Goal: Book appointment/travel/reservation

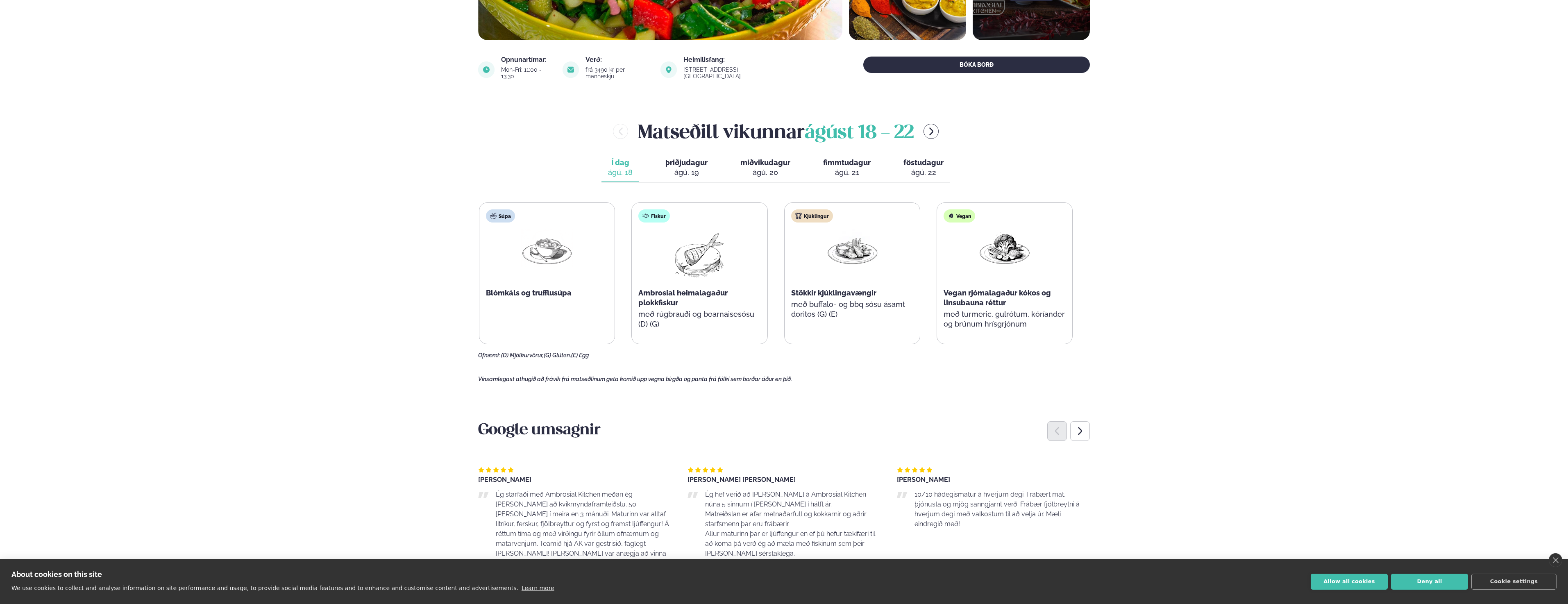
scroll to position [246, 0]
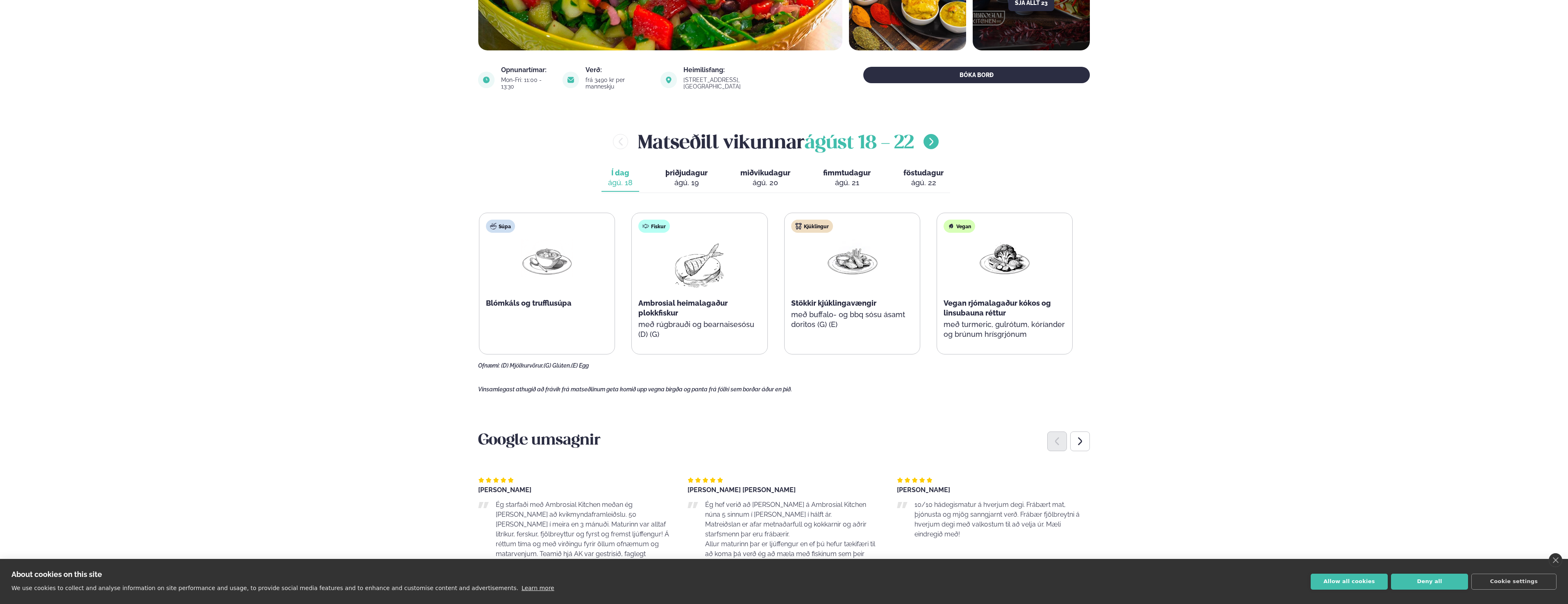
click at [930, 137] on icon "menu-btn-right" at bounding box center [931, 142] width 10 height 10
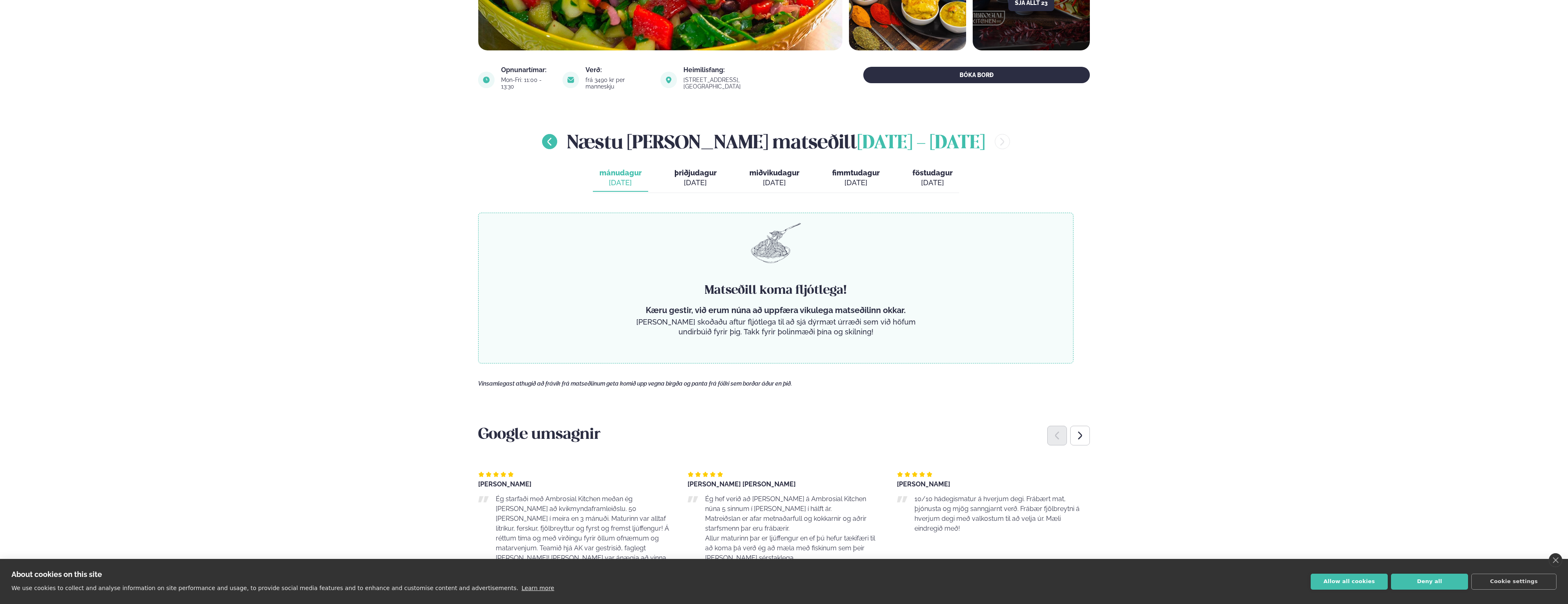
click at [551, 138] on icon "menu-btn-left" at bounding box center [549, 142] width 4 height 8
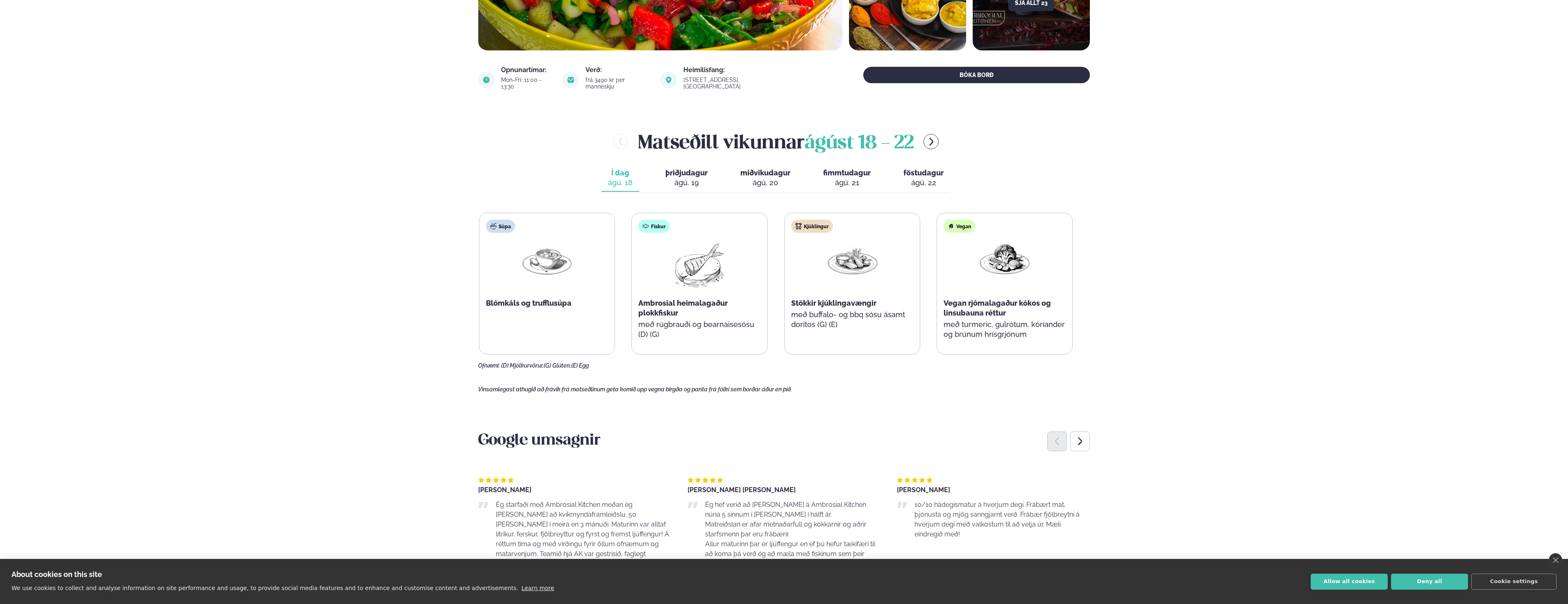
click at [681, 178] on div "ágú. 19" at bounding box center [686, 183] width 42 height 10
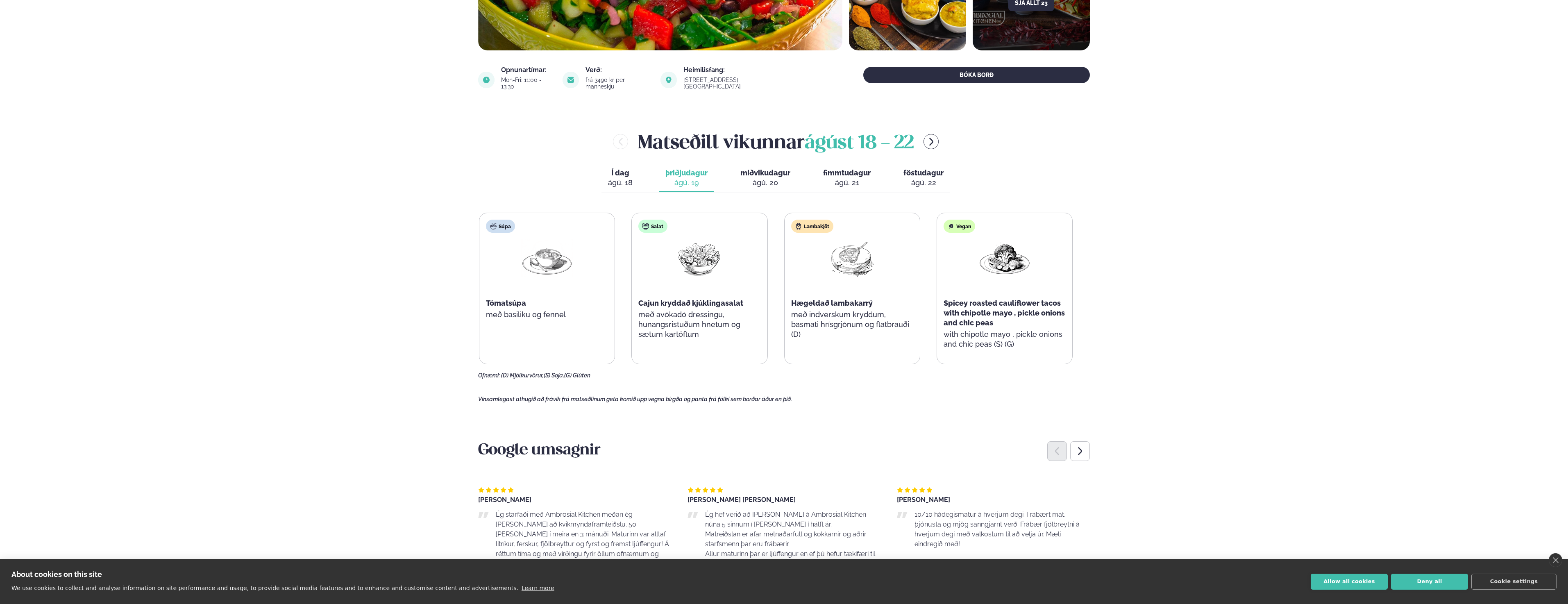
click at [762, 169] on span "miðvikudagur" at bounding box center [765, 173] width 50 height 9
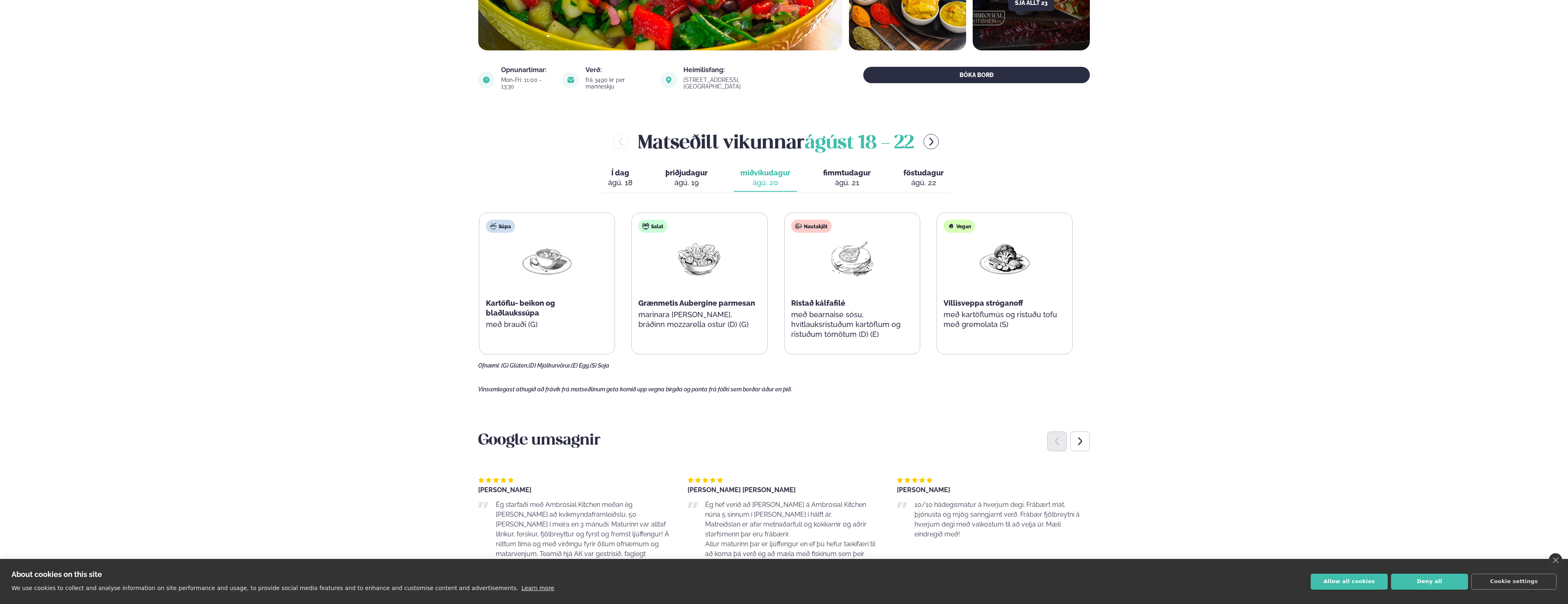
click at [855, 169] on span "fimmtudagur" at bounding box center [847, 173] width 48 height 9
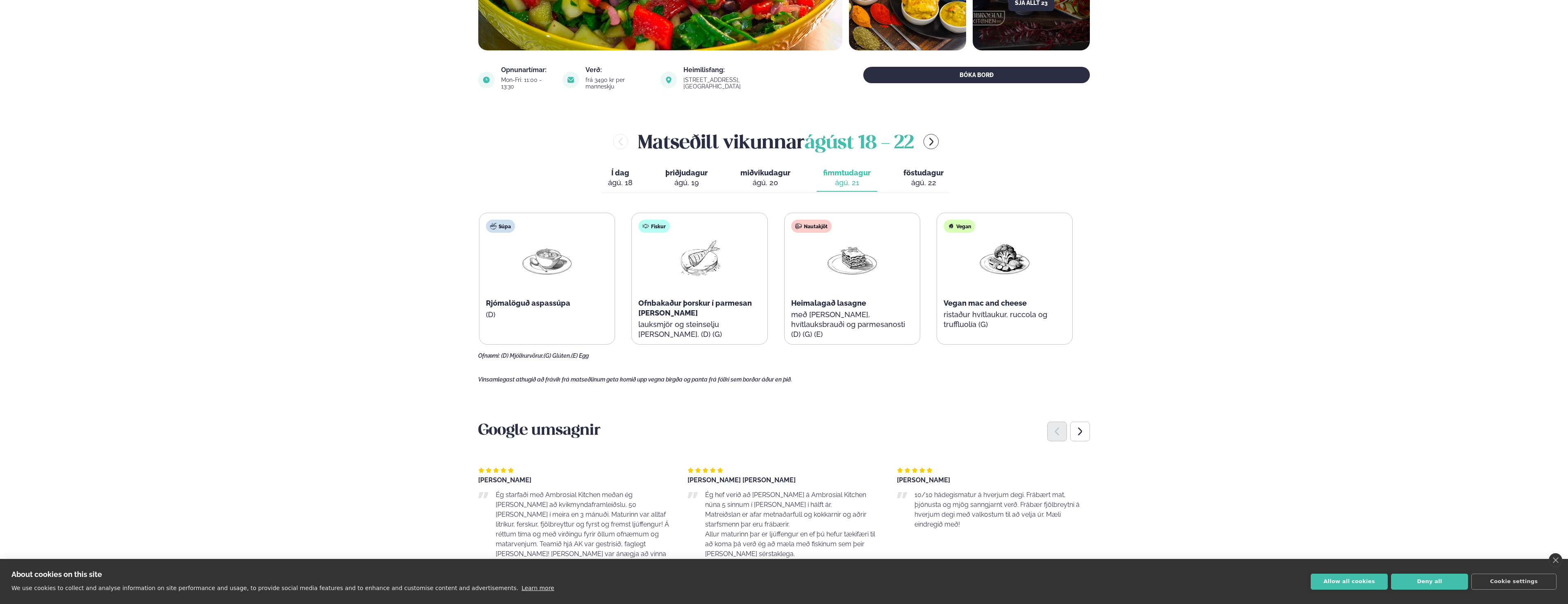
click at [773, 169] on span "miðvikudagur" at bounding box center [765, 173] width 50 height 9
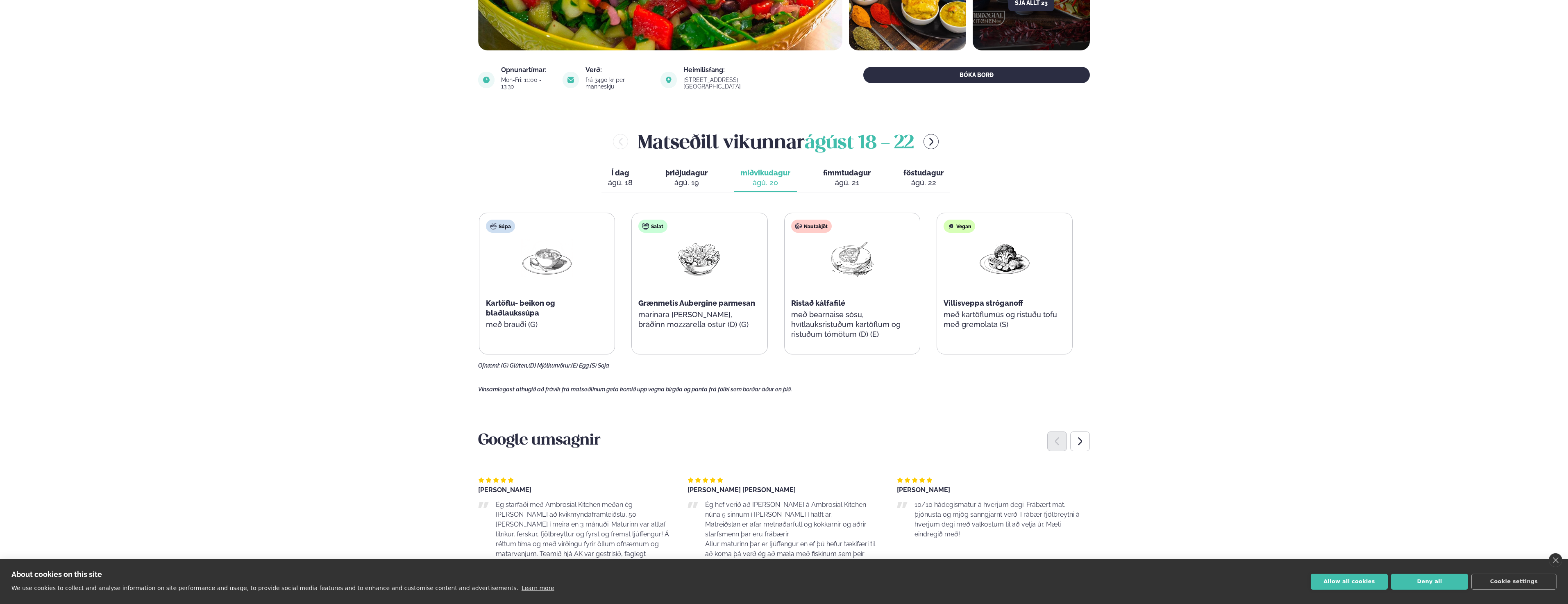
click at [923, 169] on span "föstudagur" at bounding box center [923, 173] width 40 height 9
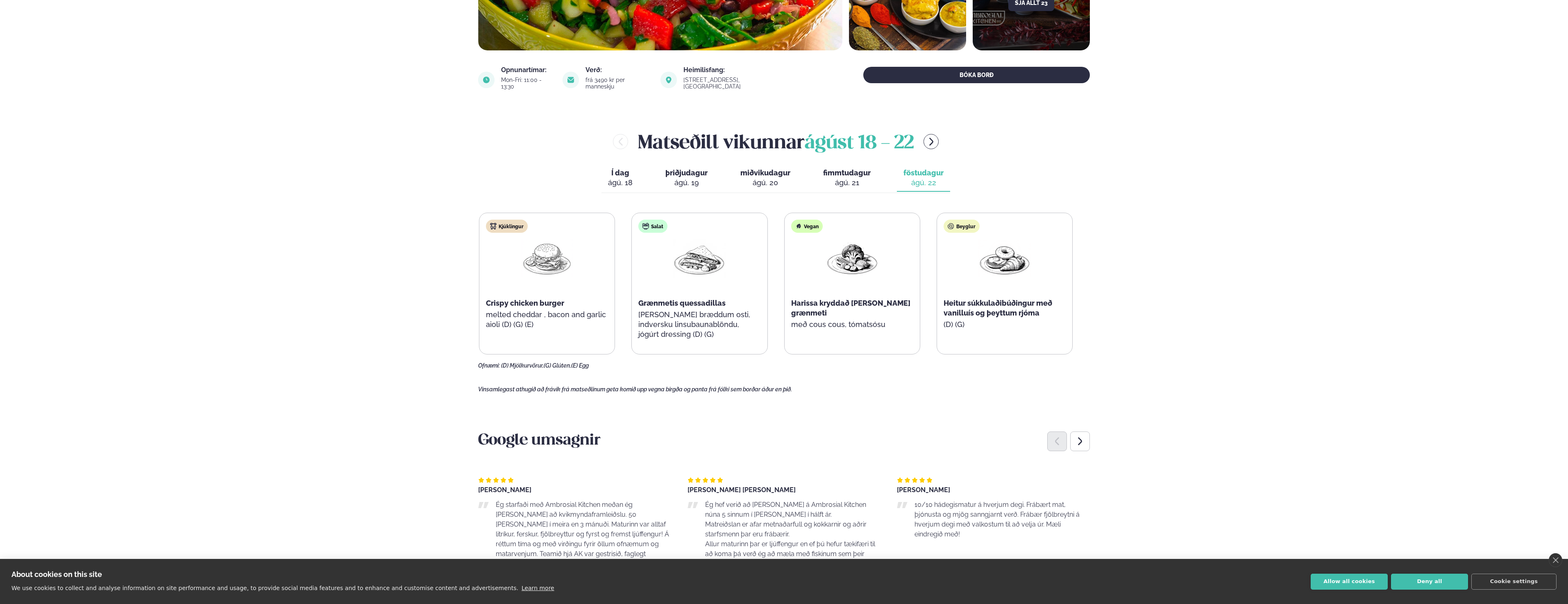
click at [836, 170] on span "fimmtudagur" at bounding box center [847, 173] width 48 height 9
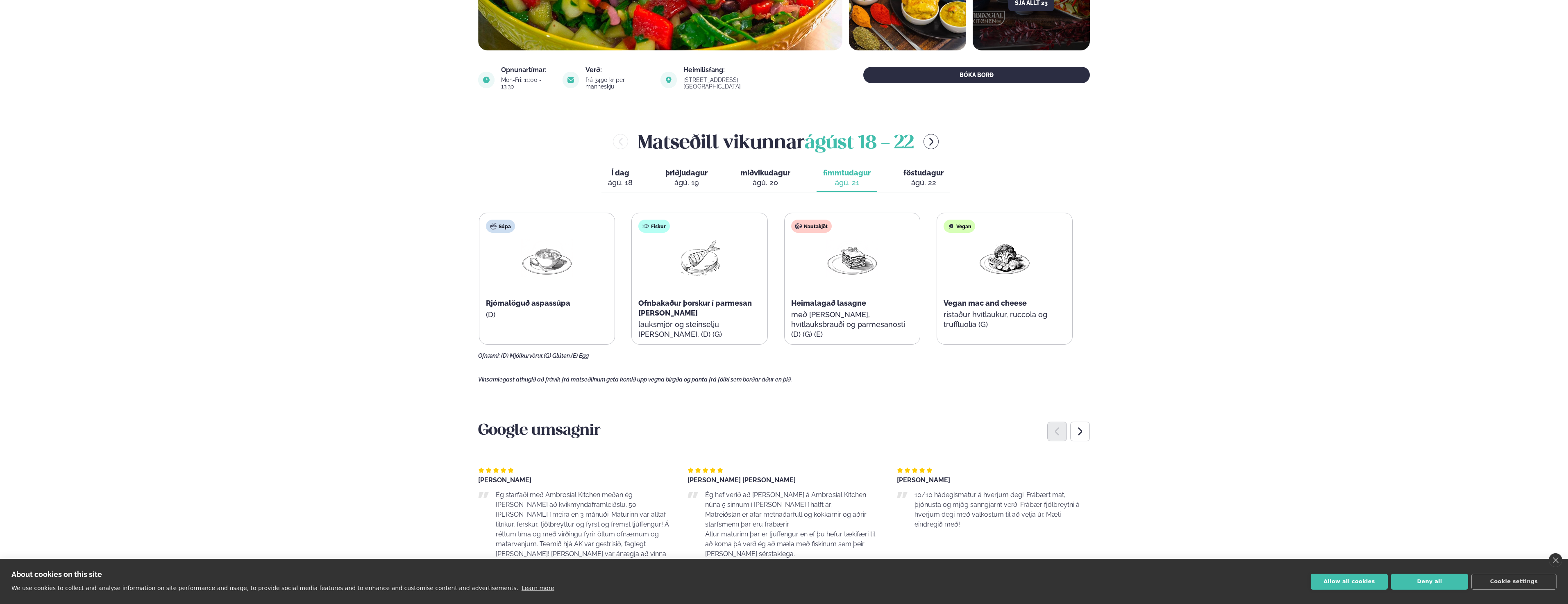
click at [778, 169] on span "miðvikudagur" at bounding box center [765, 173] width 50 height 9
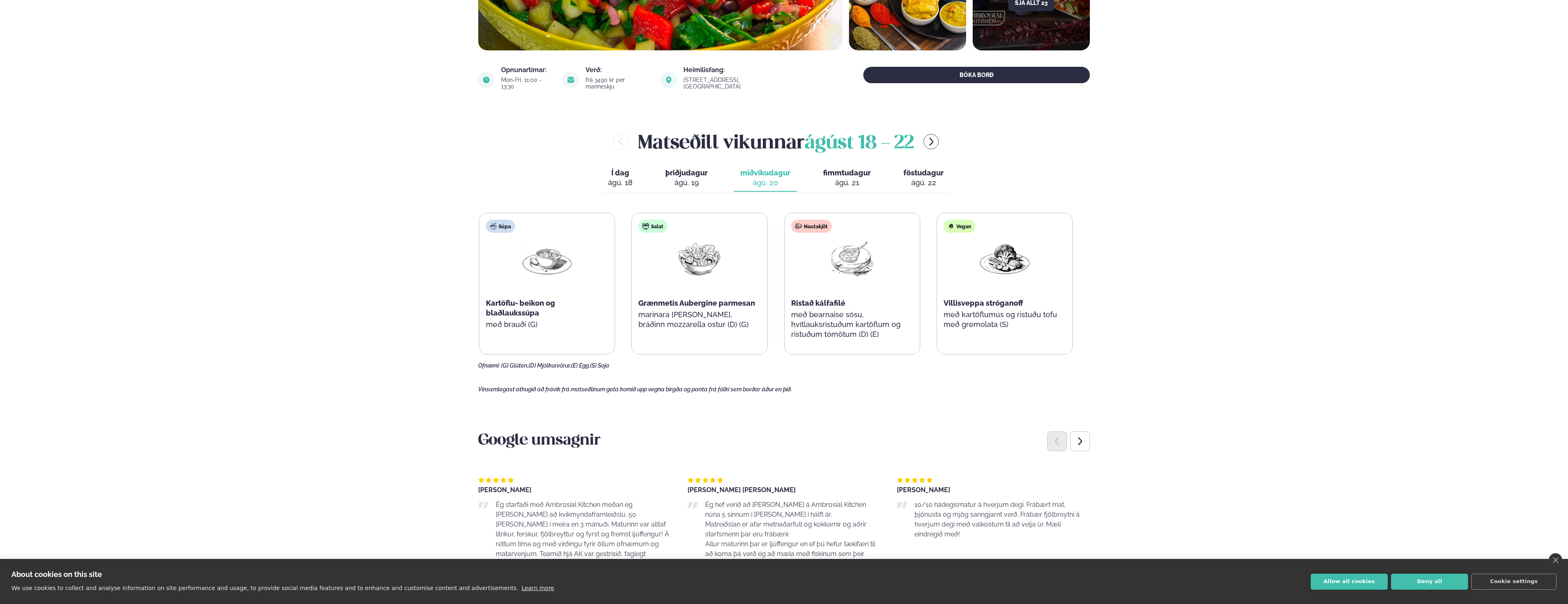
click at [684, 169] on span "þriðjudagur" at bounding box center [686, 173] width 42 height 9
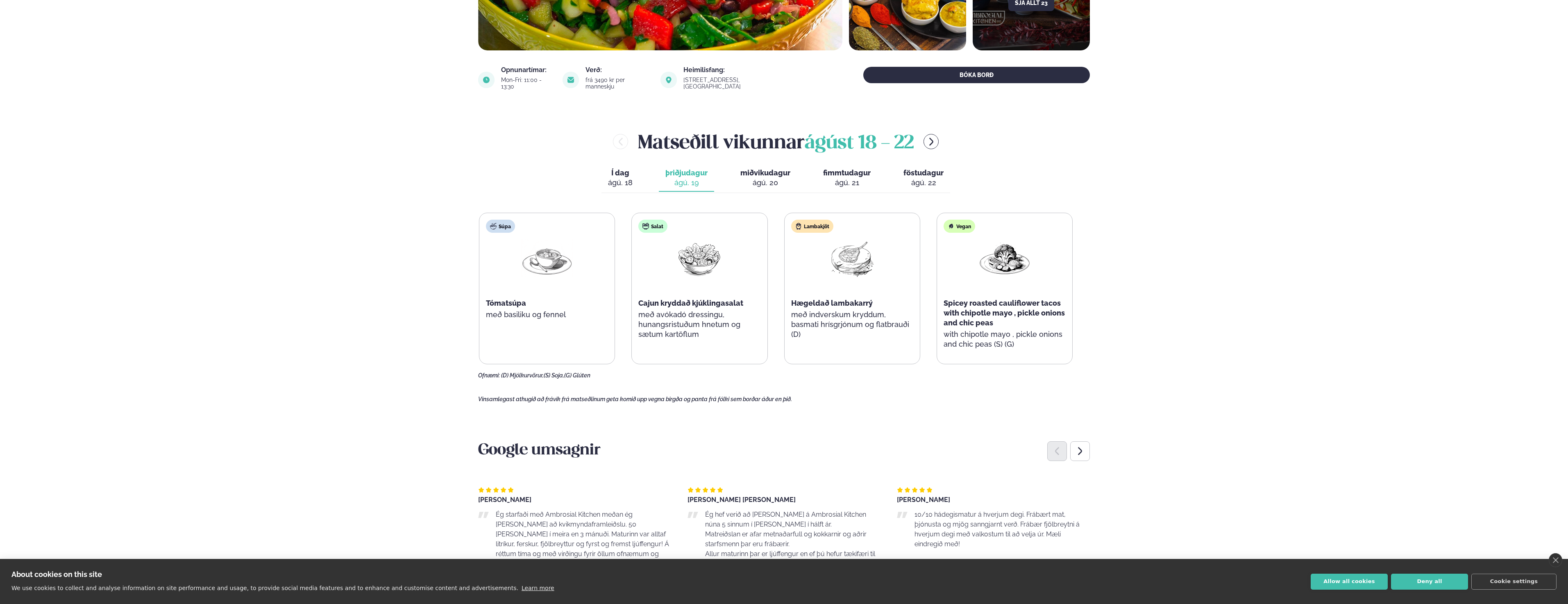
click at [622, 168] on span "Í dag" at bounding box center [620, 173] width 24 height 10
